Goal: Transaction & Acquisition: Purchase product/service

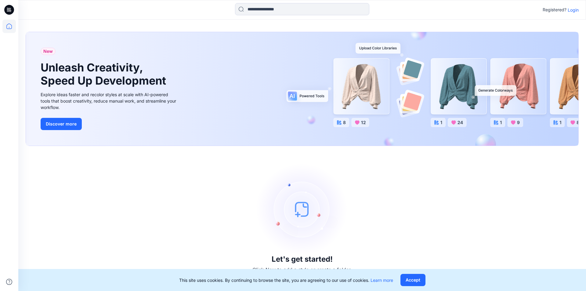
drag, startPoint x: 566, startPoint y: 62, endPoint x: 585, endPoint y: 53, distance: 21.4
click at [574, 60] on div "New Unleash Creativity, Speed Up Development Explore ideas faster and recolor s…" at bounding box center [302, 89] width 553 height 114
click at [9, 29] on icon at bounding box center [8, 26] width 13 height 13
click at [8, 26] on icon at bounding box center [8, 26] width 13 height 13
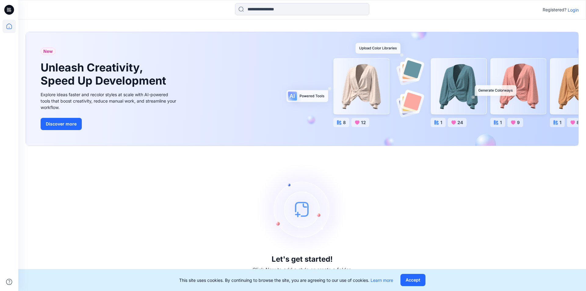
click at [9, 8] on icon at bounding box center [9, 8] width 3 height 0
click at [9, 25] on icon at bounding box center [8, 26] width 13 height 13
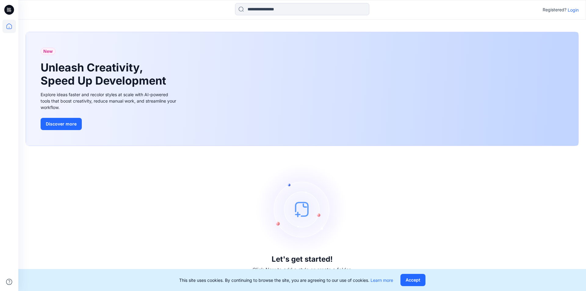
click at [573, 11] on p "Login" at bounding box center [573, 10] width 11 height 6
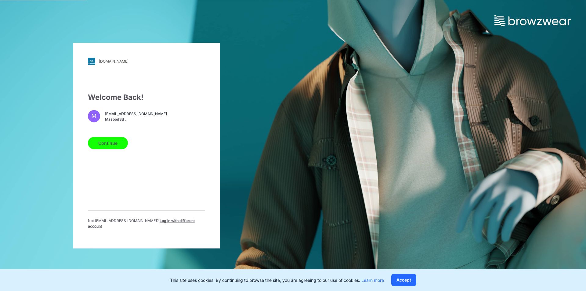
click at [109, 143] on button "Continue" at bounding box center [108, 143] width 40 height 12
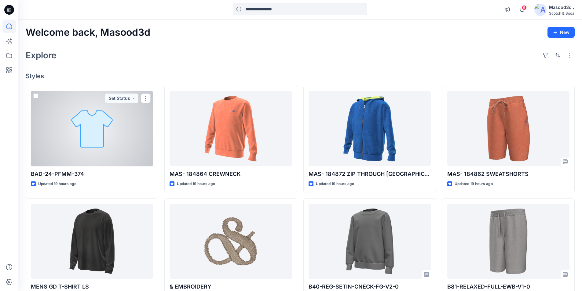
click at [83, 126] on div at bounding box center [92, 128] width 122 height 75
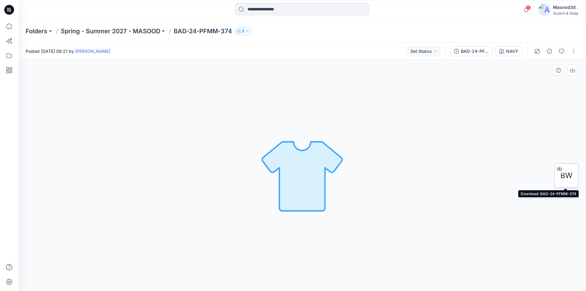
click at [561, 169] on icon at bounding box center [559, 168] width 5 height 5
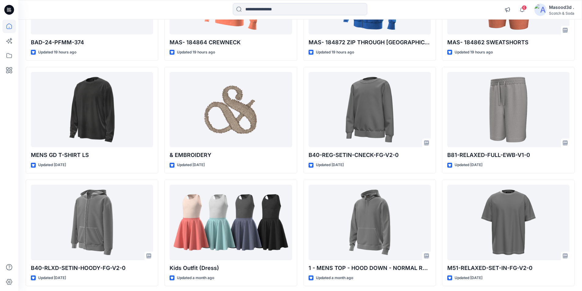
scroll to position [126, 0]
